Goal: Task Accomplishment & Management: Manage account settings

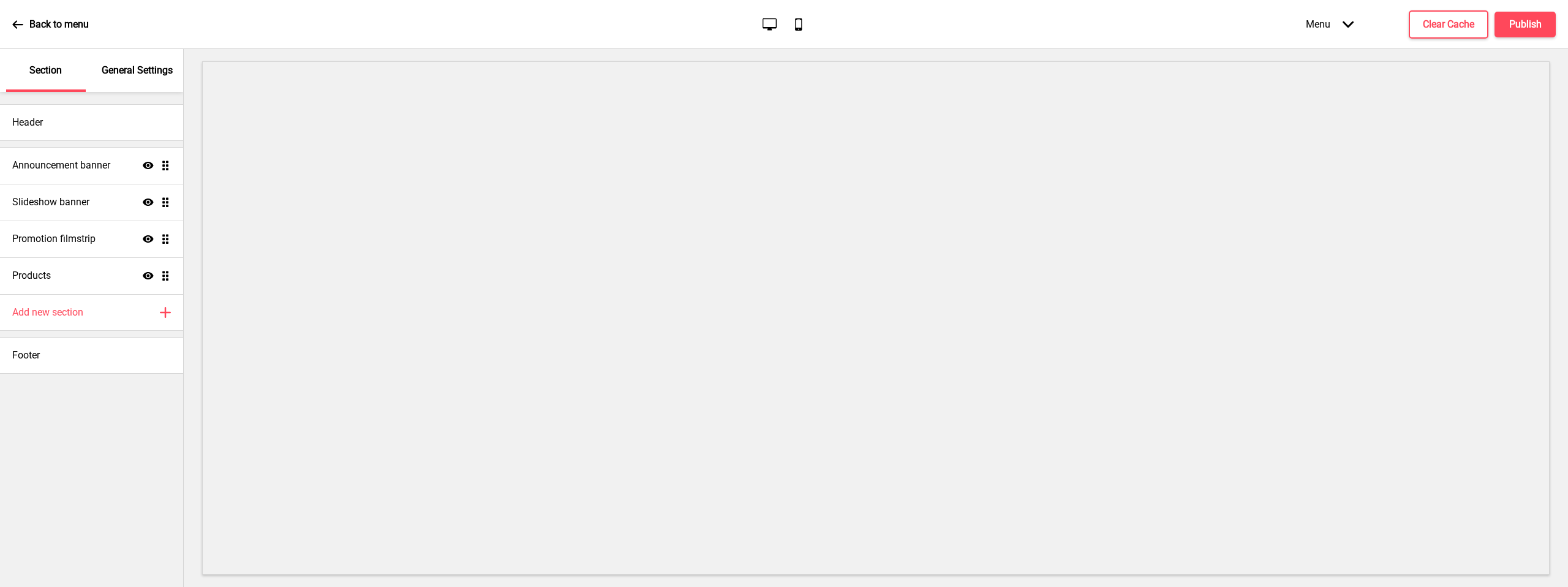
click at [135, 77] on p "General Settings" at bounding box center [137, 70] width 71 height 14
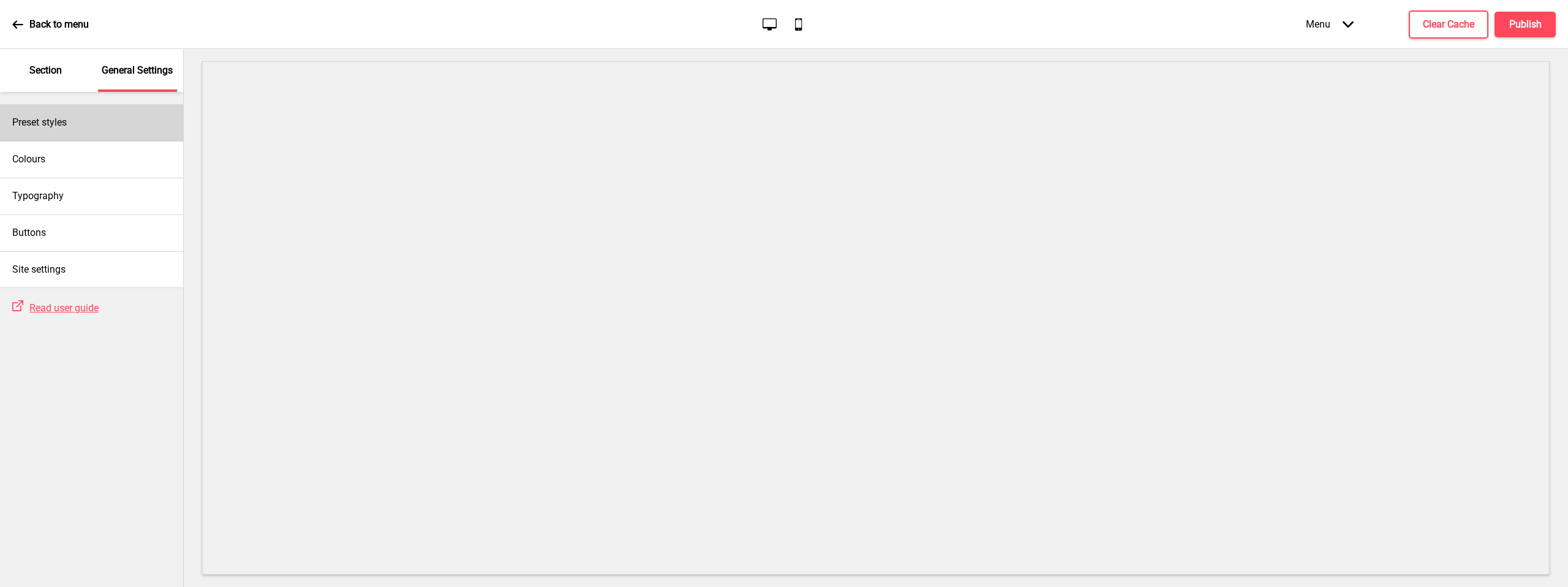
click at [70, 122] on div "Preset styles" at bounding box center [91, 122] width 183 height 37
select select "Custom"
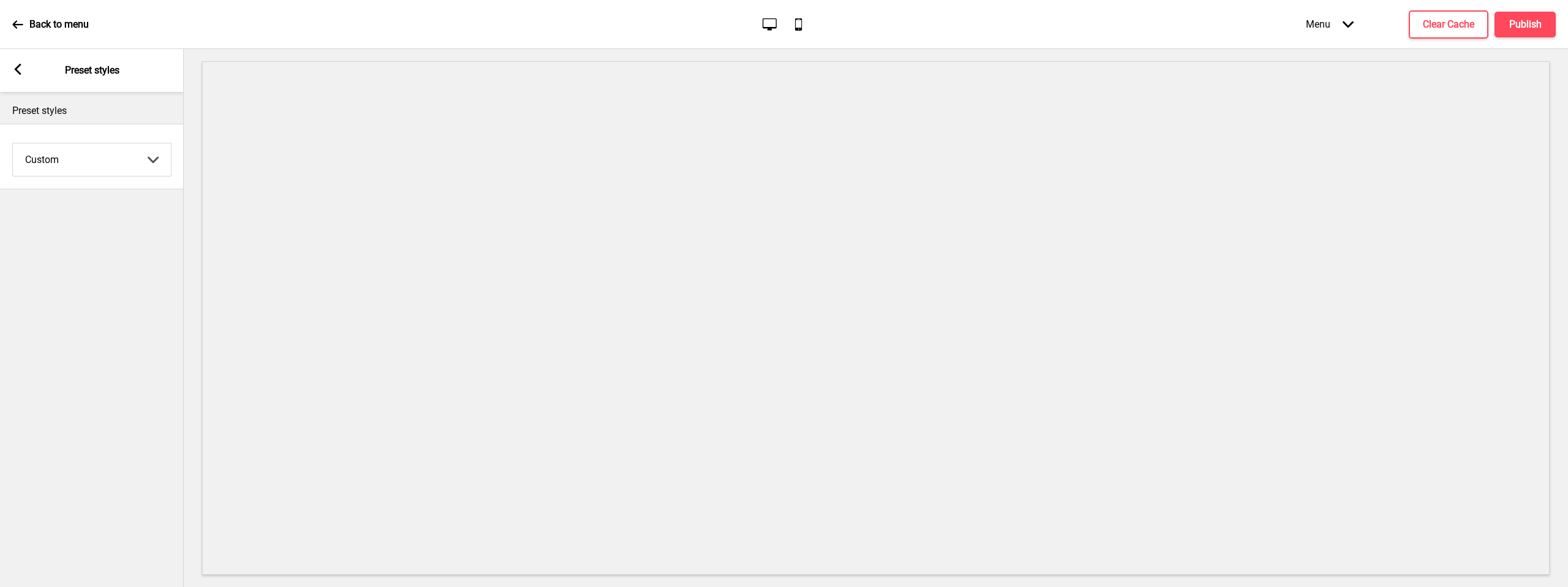
click at [75, 159] on select "Coffee Contrast Dark Earth Marine Minimalist Modern Oddle Pastel Yellow Fruits …" at bounding box center [91, 160] width 158 height 33
click at [6, 71] on div "Arrow left Preset styles" at bounding box center [91, 70] width 183 height 43
click at [16, 71] on icon at bounding box center [17, 69] width 6 height 11
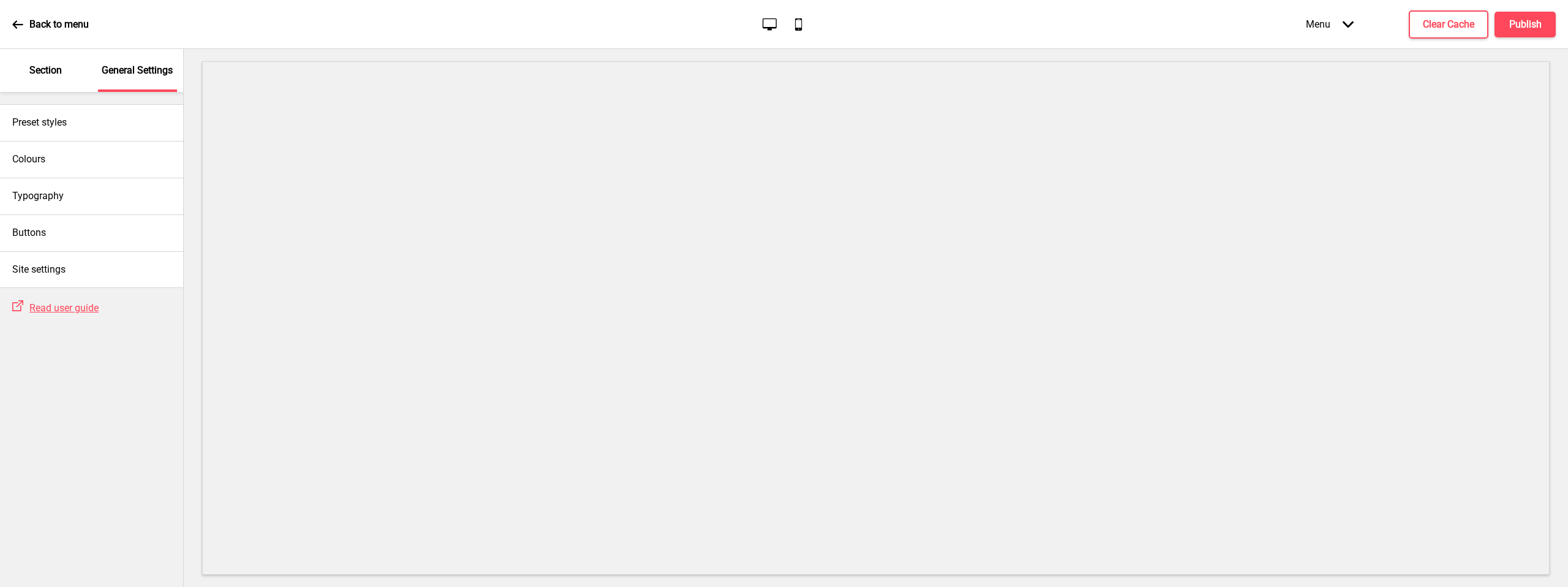
click at [47, 71] on p "Section" at bounding box center [46, 70] width 33 height 14
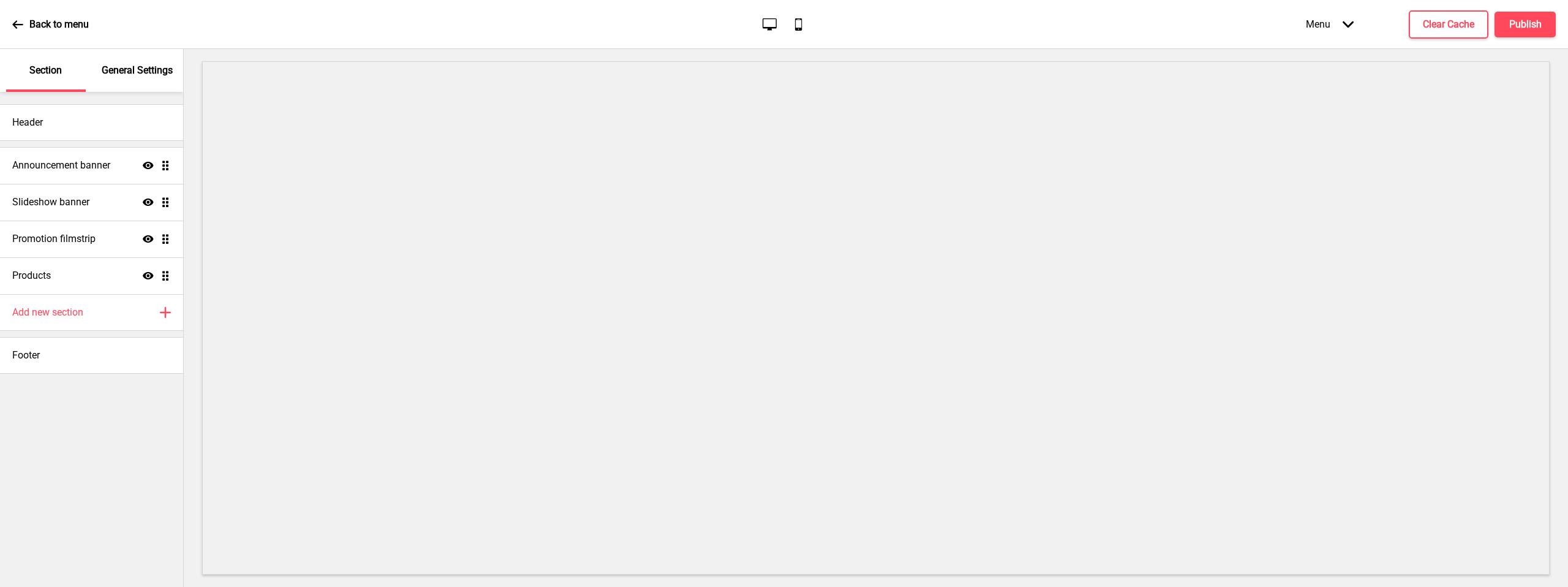
click at [115, 73] on p "General Settings" at bounding box center [137, 70] width 71 height 14
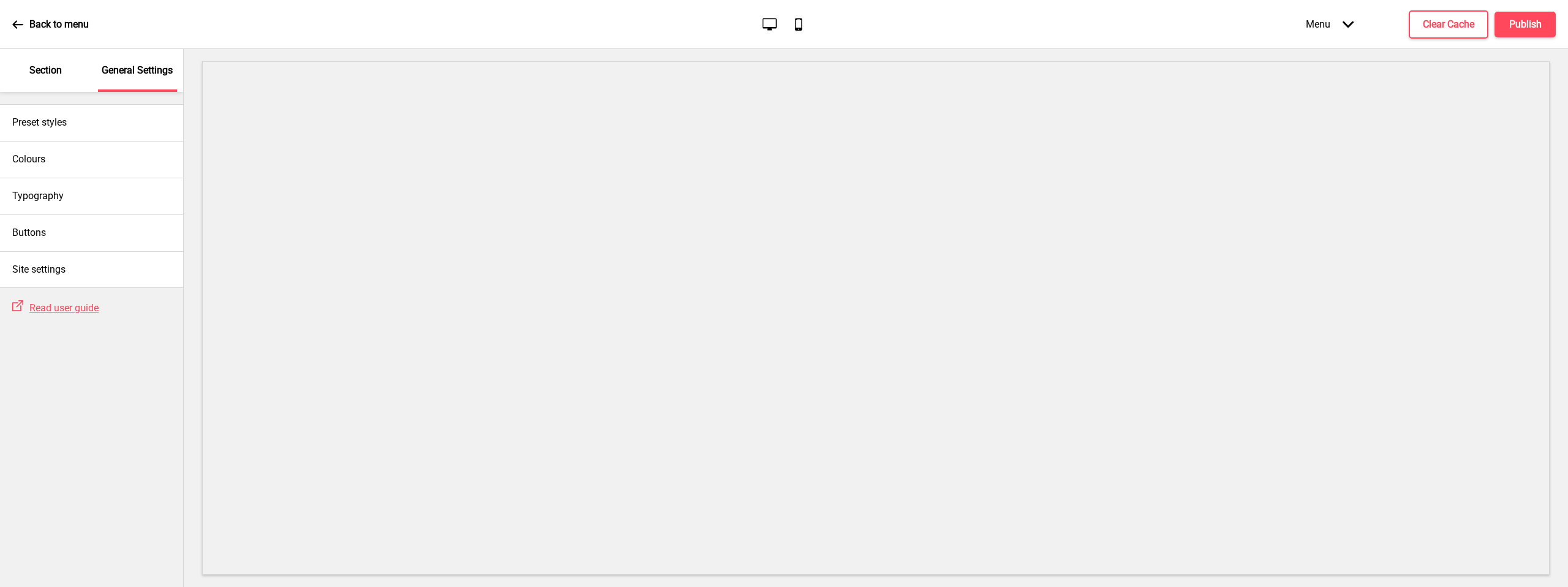
click at [61, 74] on p "Section" at bounding box center [46, 70] width 33 height 14
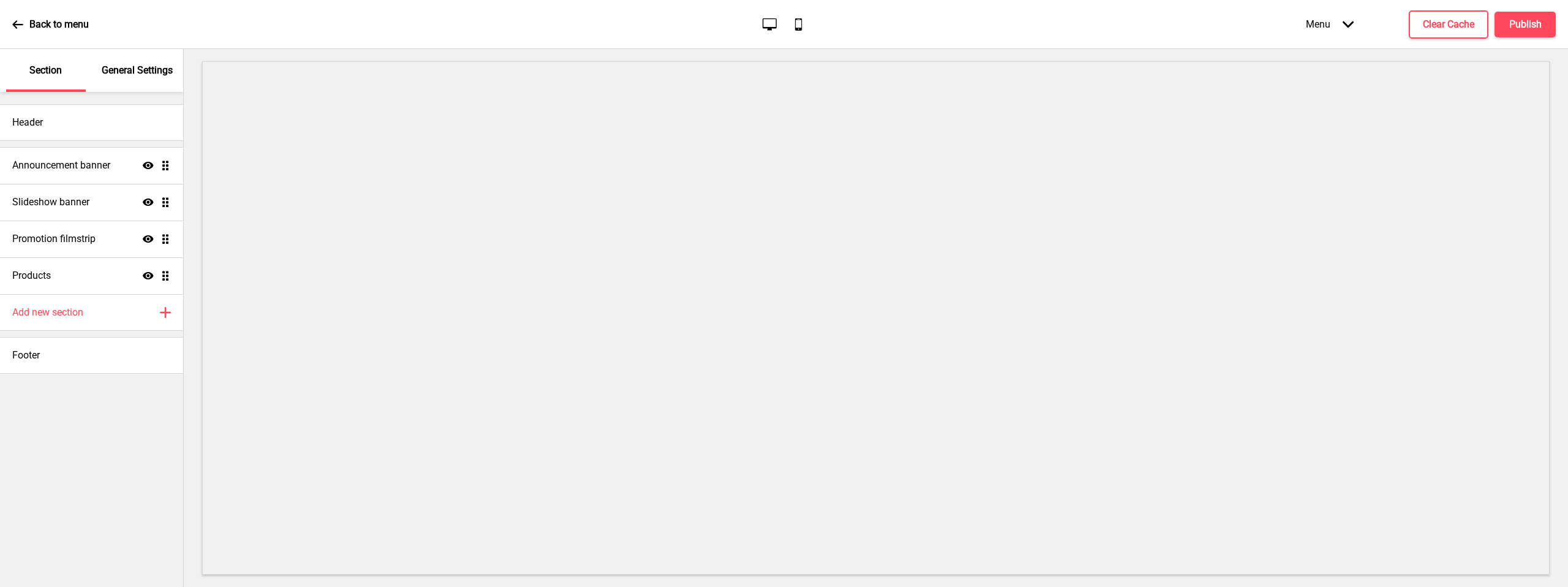
click at [129, 68] on p "General Settings" at bounding box center [137, 70] width 71 height 14
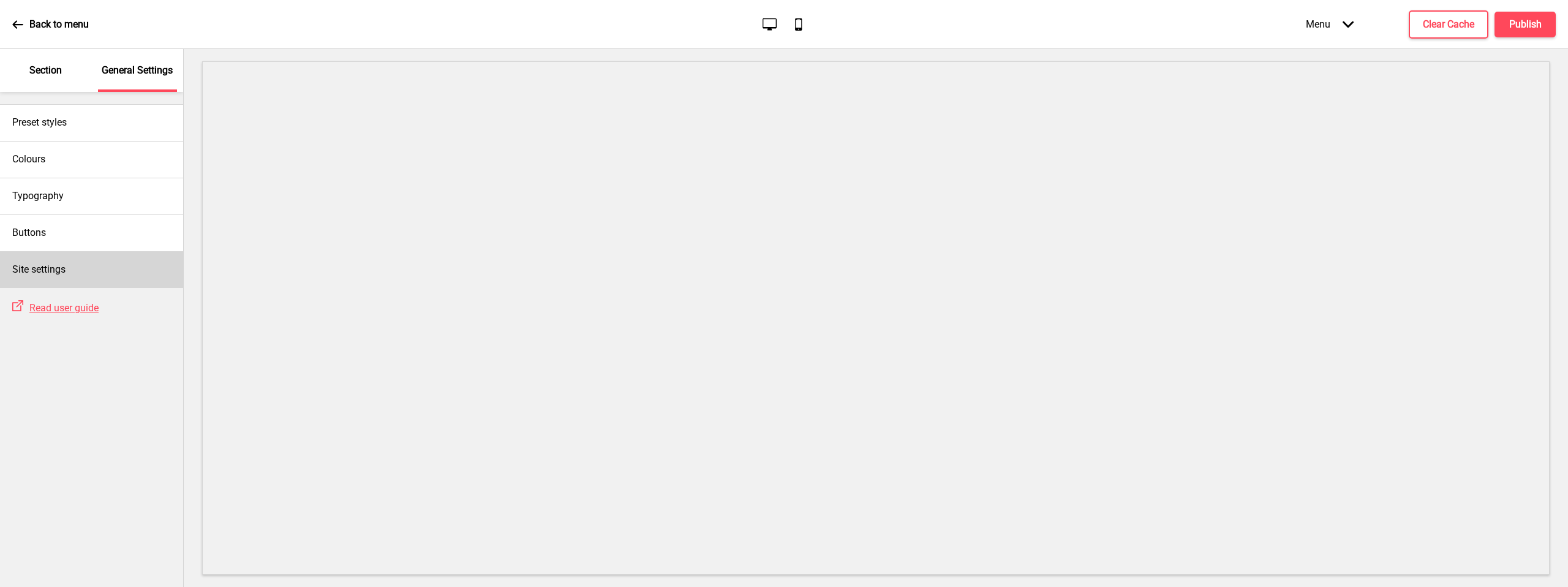
click at [87, 265] on div "Site settings" at bounding box center [91, 270] width 183 height 37
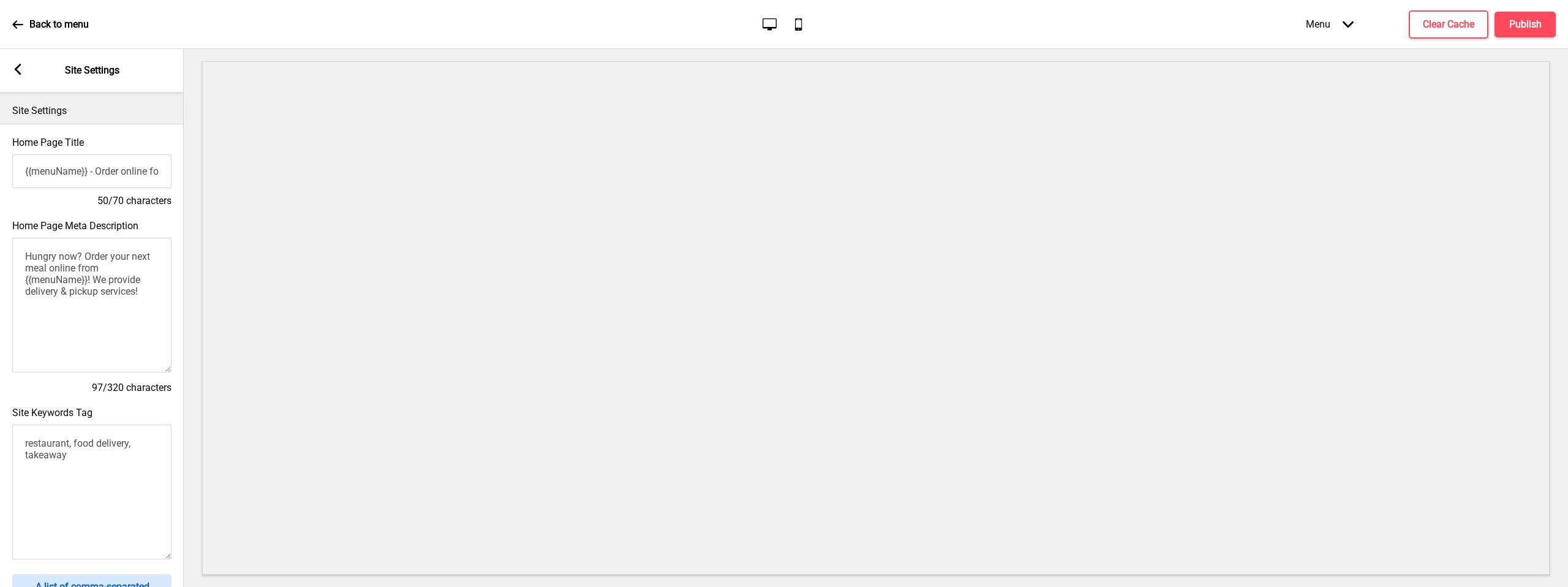
click at [24, 78] on div "Arrow left Site Settings" at bounding box center [91, 70] width 183 height 43
click at [20, 71] on rect at bounding box center [18, 69] width 11 height 11
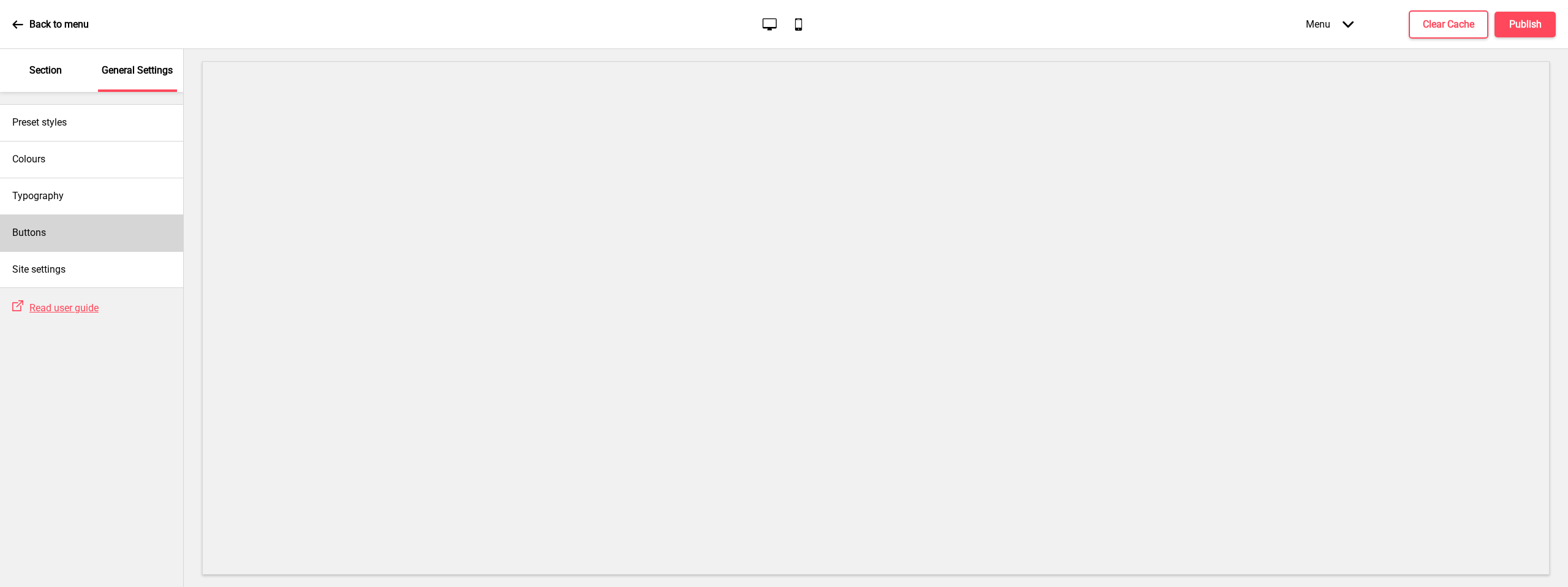
click at [63, 233] on div "Buttons" at bounding box center [91, 232] width 183 height 37
select select "square"
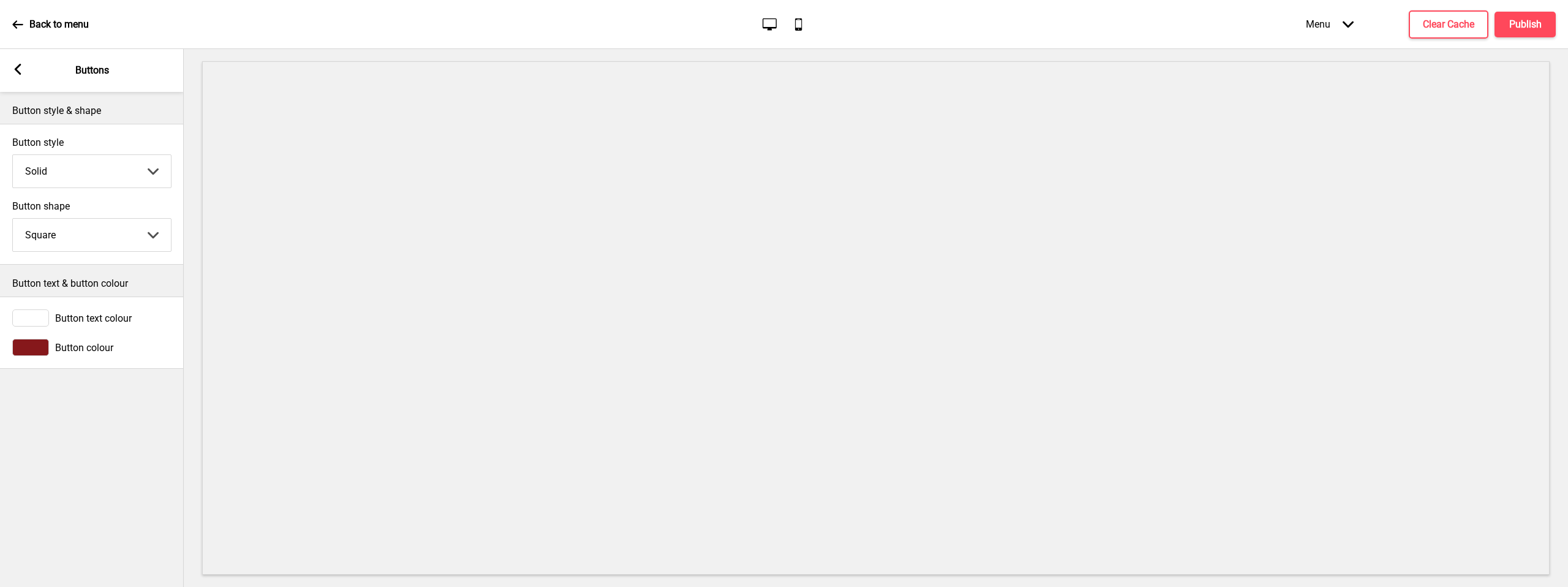
click at [11, 55] on div "Arrow left Buttons" at bounding box center [91, 70] width 183 height 43
click at [16, 70] on icon at bounding box center [17, 69] width 6 height 11
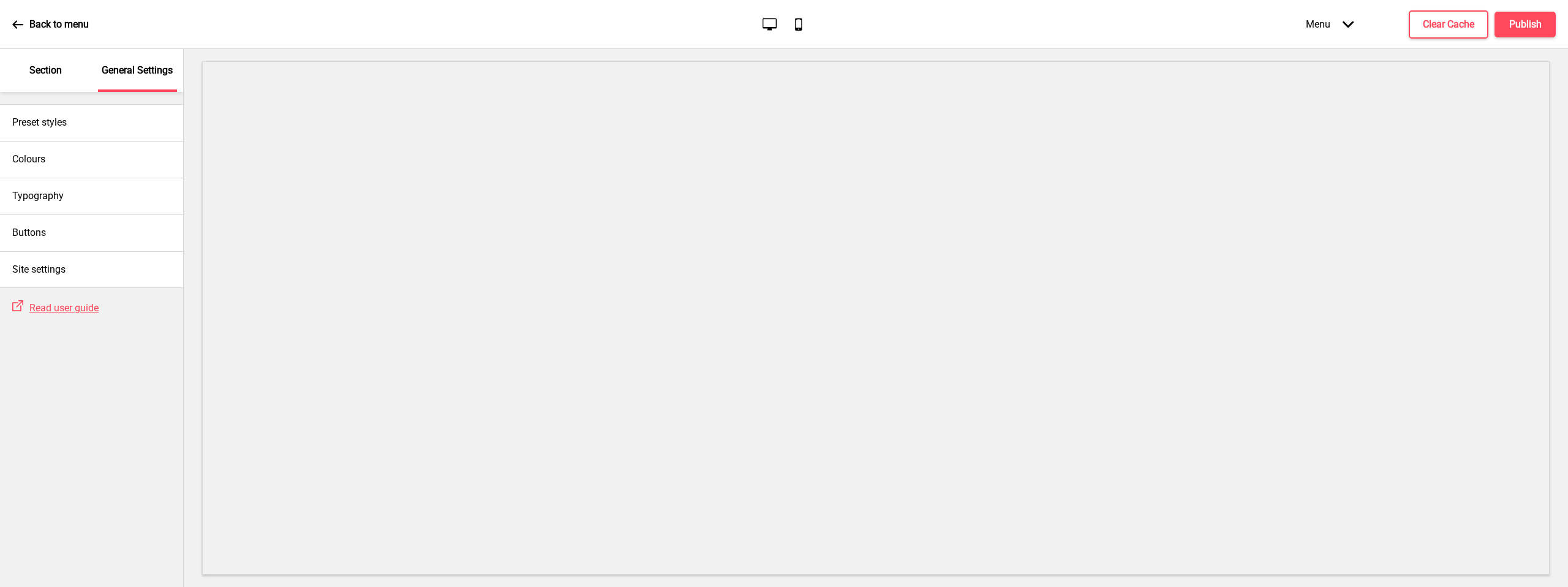
click at [34, 75] on p "Section" at bounding box center [46, 70] width 33 height 14
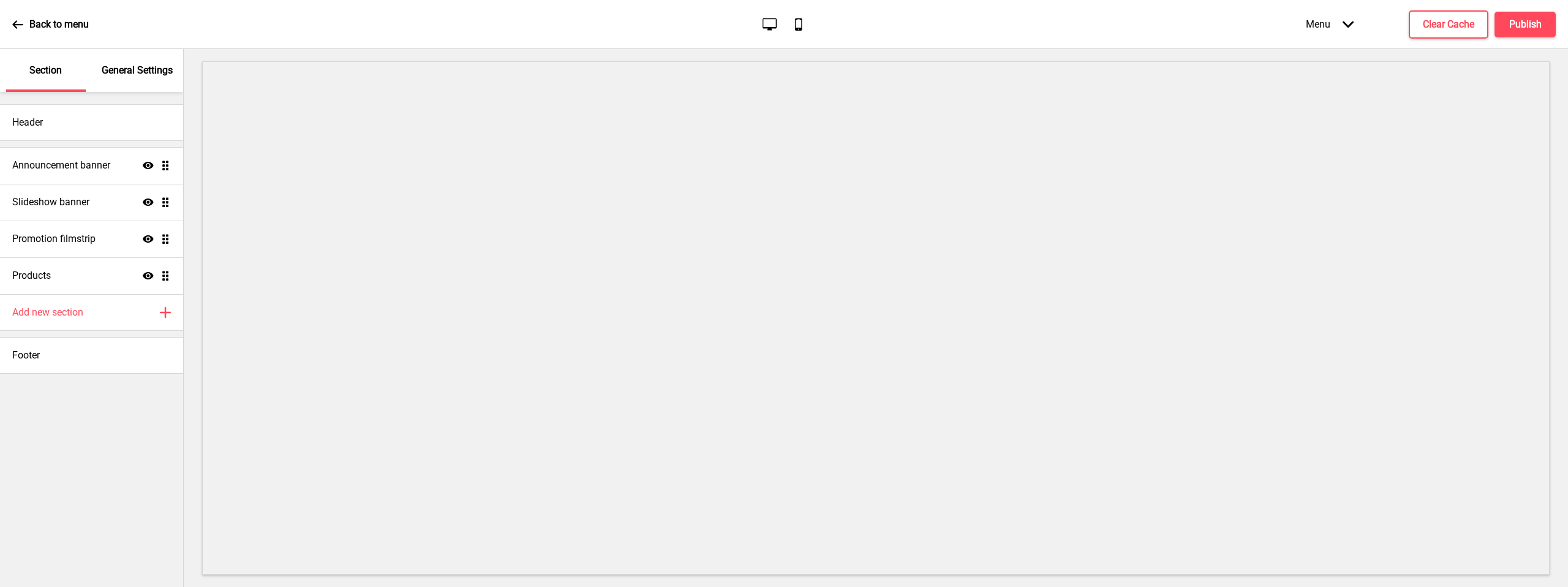
click at [167, 277] on ul "Announcement banner Show Drag Slideshow banner Show Drag Promotion filmstrip Sh…" at bounding box center [91, 221] width 183 height 147
click at [152, 282] on div "Products Show Drag" at bounding box center [91, 276] width 183 height 37
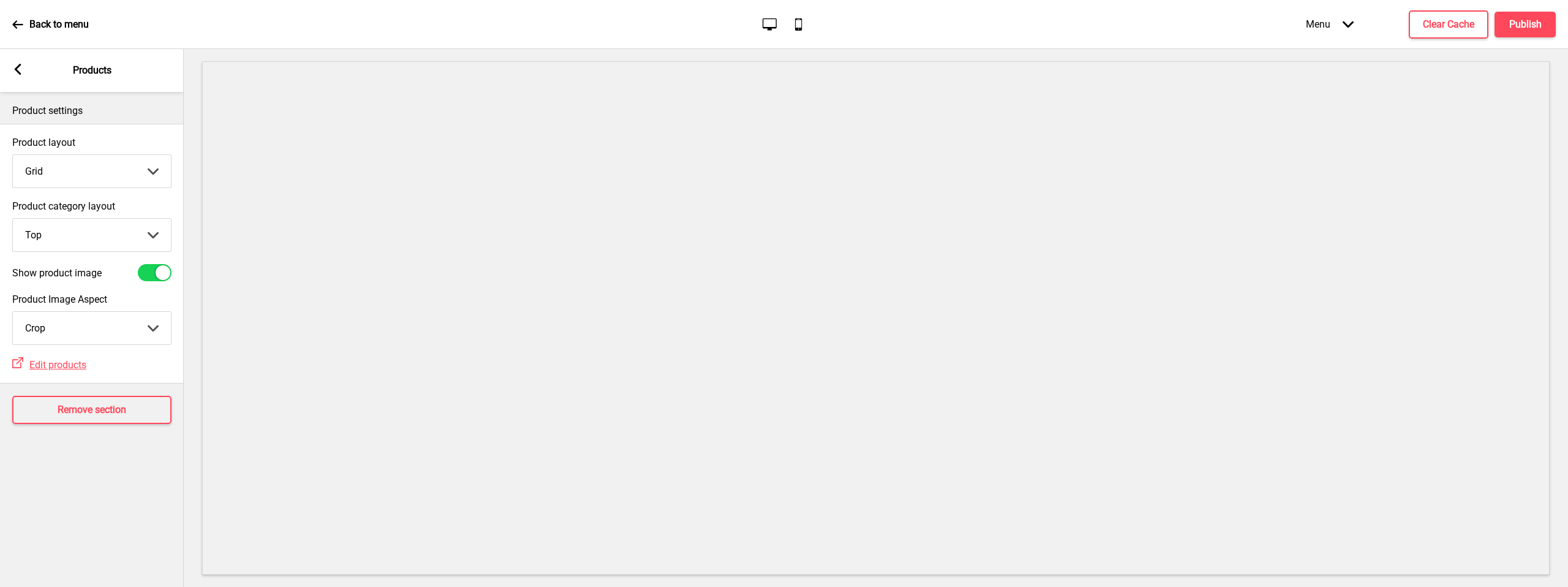
click at [120, 167] on select "Grid List" at bounding box center [91, 171] width 158 height 33
select select "list"
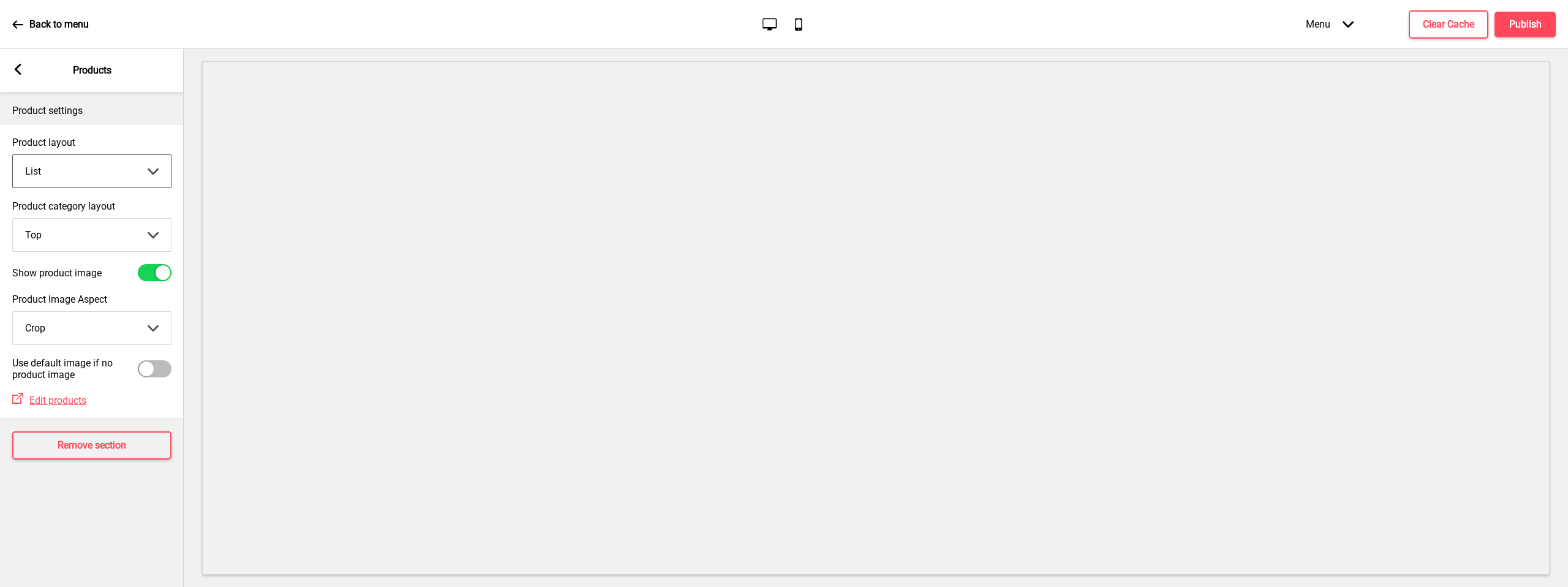
click at [111, 231] on select "Top Side" at bounding box center [91, 235] width 158 height 33
click at [105, 241] on select "Top Side" at bounding box center [91, 235] width 158 height 33
select select "top"
click at [1536, 25] on h4 "Publish" at bounding box center [1526, 24] width 33 height 14
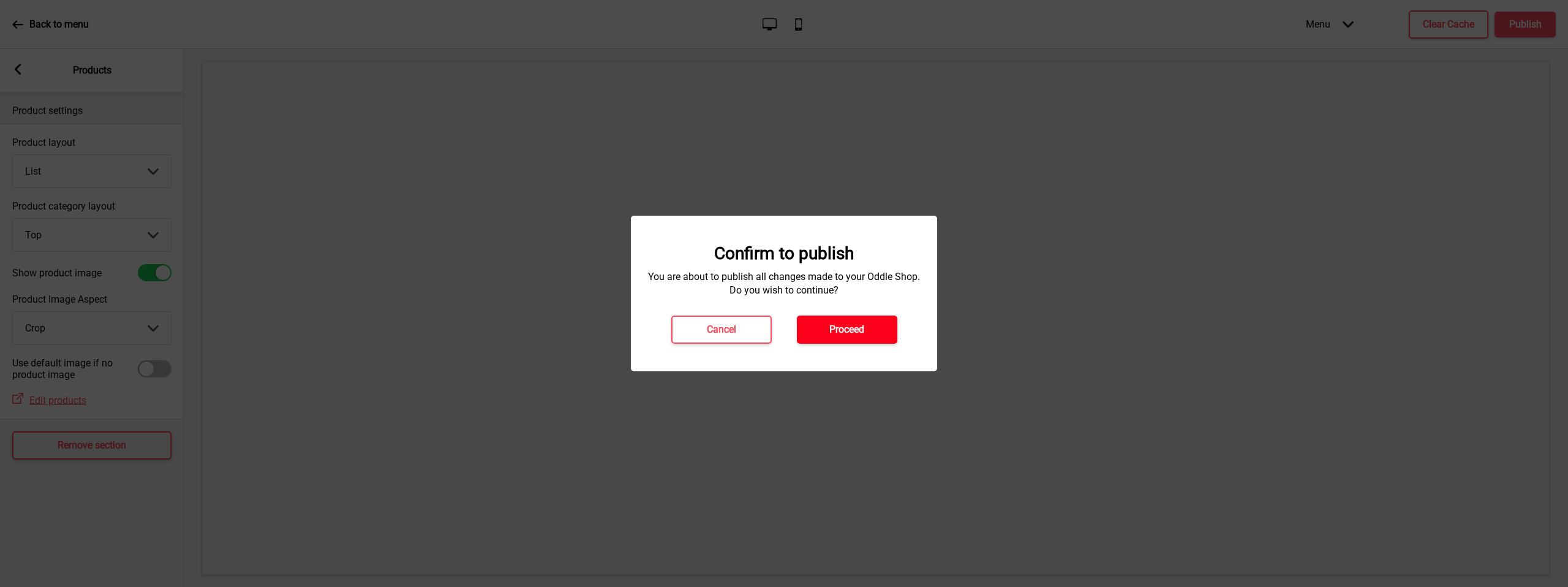
click at [885, 330] on button "Proceed" at bounding box center [847, 329] width 100 height 28
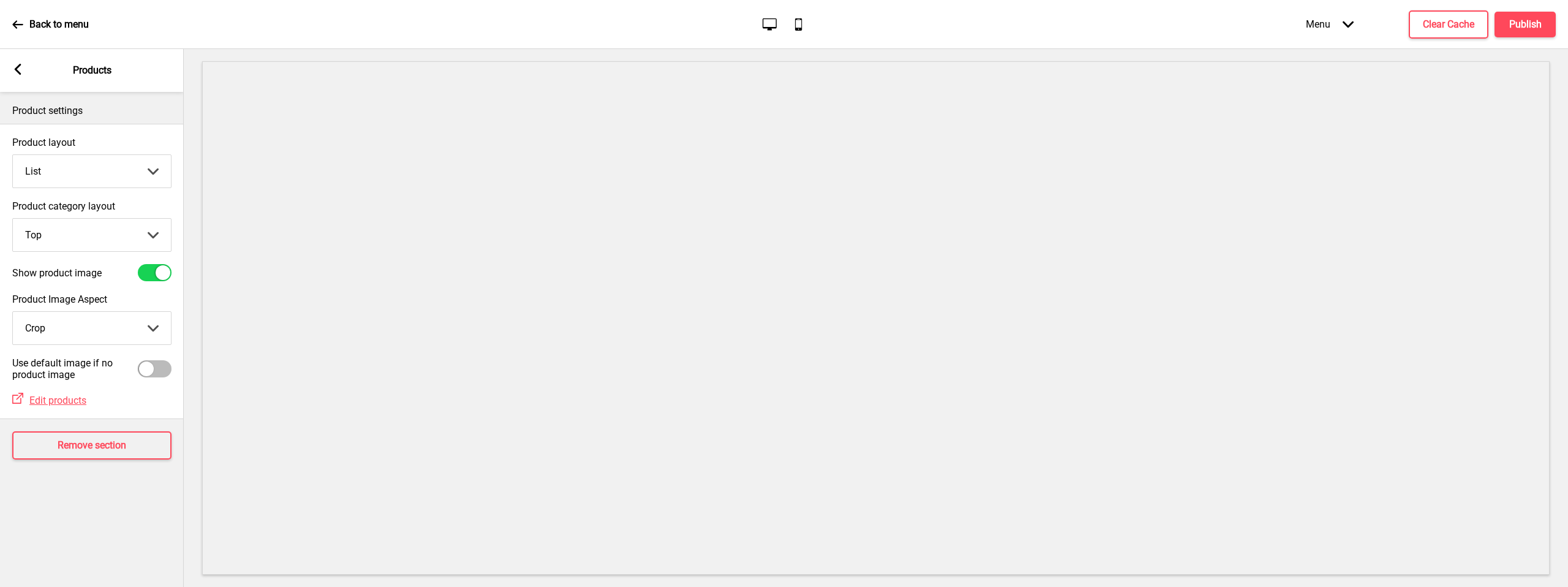
click at [23, 25] on div "Back to menu" at bounding box center [51, 24] width 77 height 33
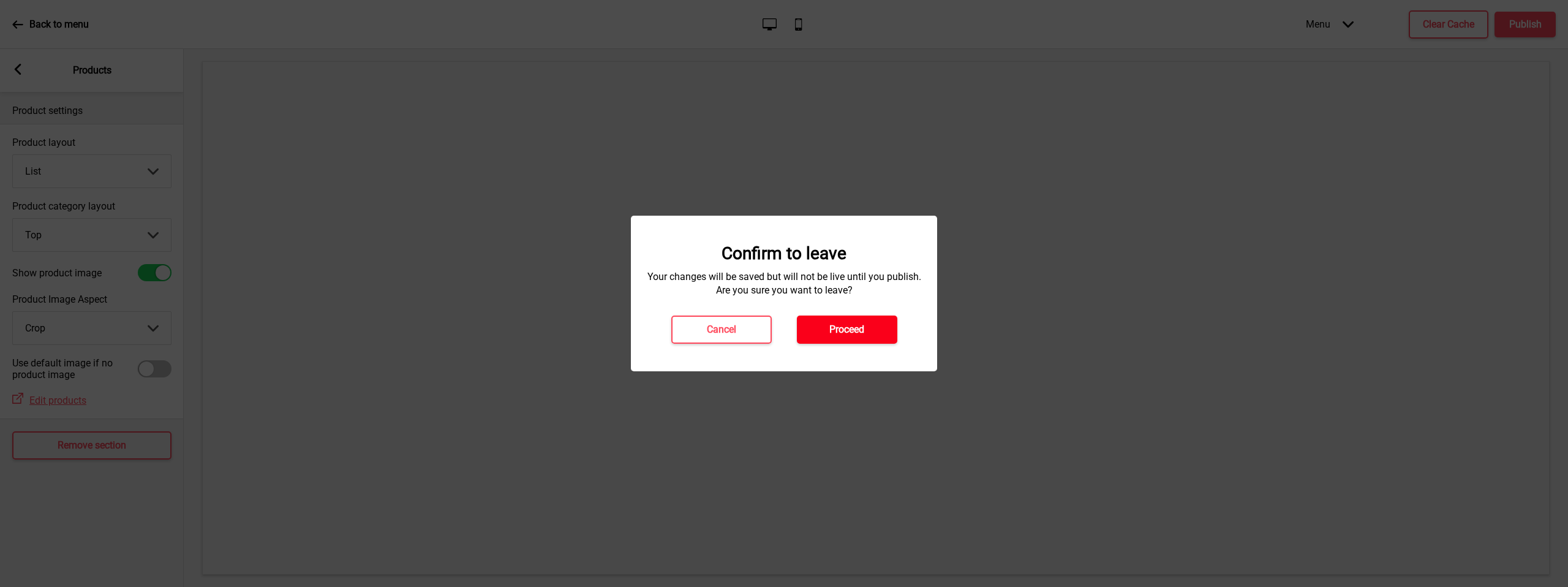
click at [845, 327] on h4 "Proceed" at bounding box center [847, 329] width 35 height 14
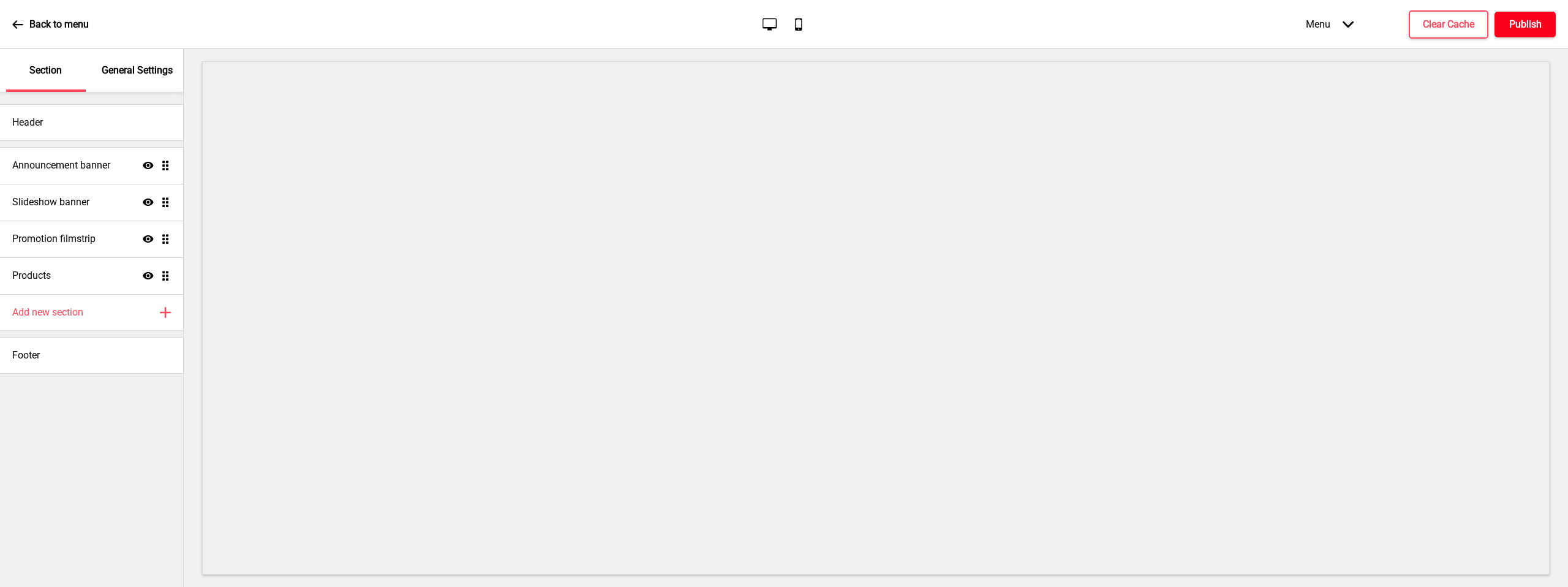
click at [1512, 25] on h4 "Publish" at bounding box center [1526, 24] width 33 height 14
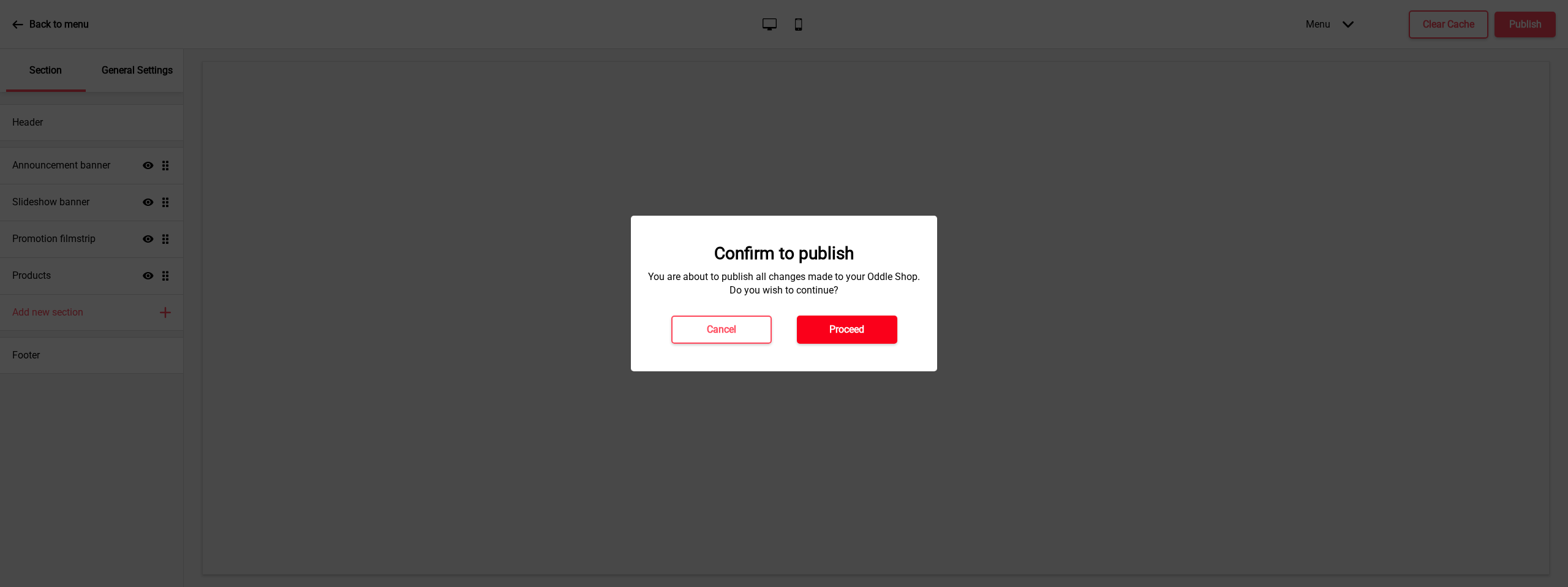
click at [840, 317] on button "Proceed" at bounding box center [847, 329] width 100 height 28
